Goal: Use online tool/utility: Utilize a website feature to perform a specific function

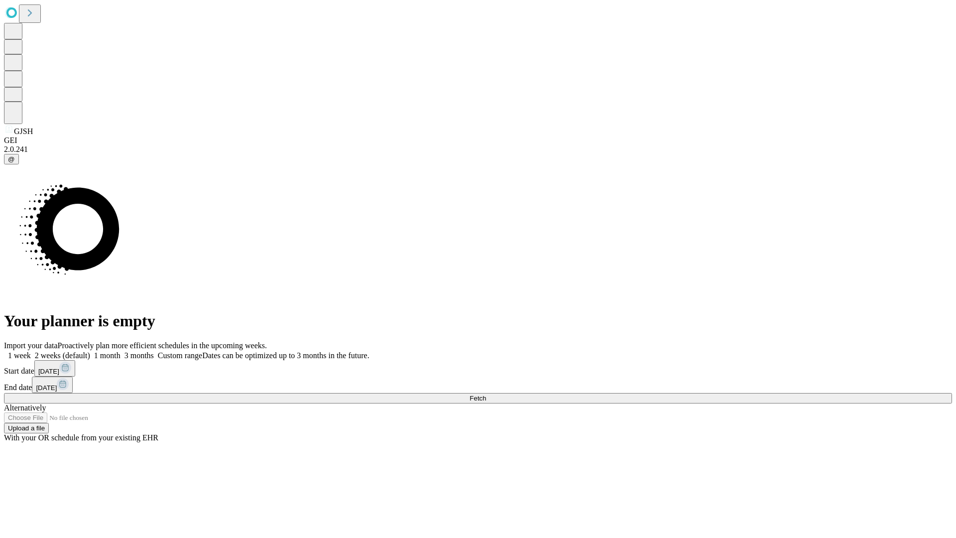
click at [486, 394] on span "Fetch" at bounding box center [478, 397] width 16 height 7
